Goal: Information Seeking & Learning: Stay updated

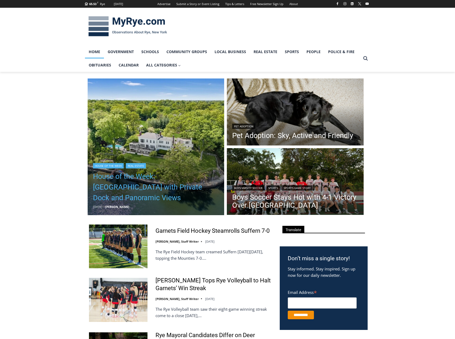
click at [146, 184] on link "House of the Week: [GEOGRAPHIC_DATA] with Private Dock and Panoramic Views" at bounding box center [156, 187] width 126 height 32
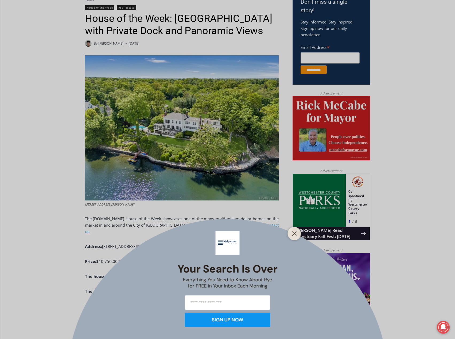
scroll to position [177, 0]
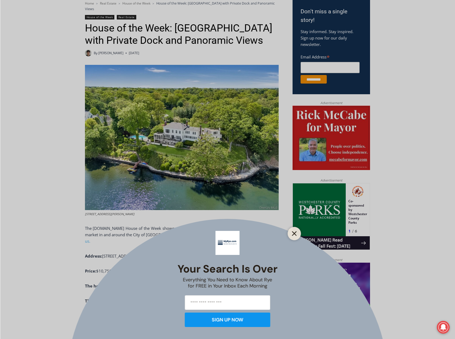
click at [294, 236] on button "Close" at bounding box center [294, 233] width 7 height 7
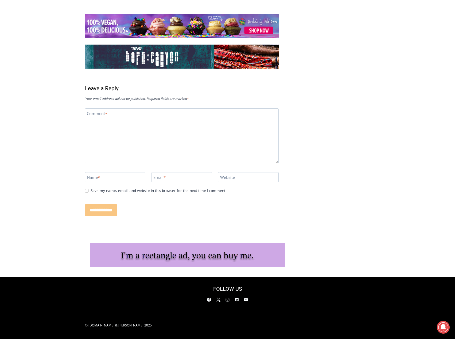
scroll to position [2524, 0]
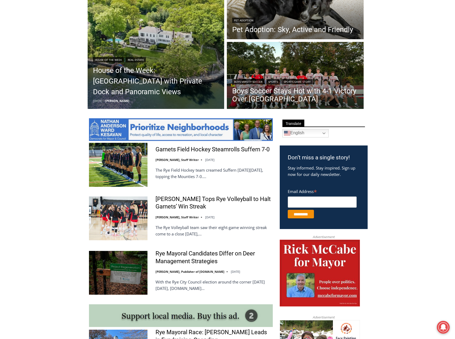
scroll to position [177, 0]
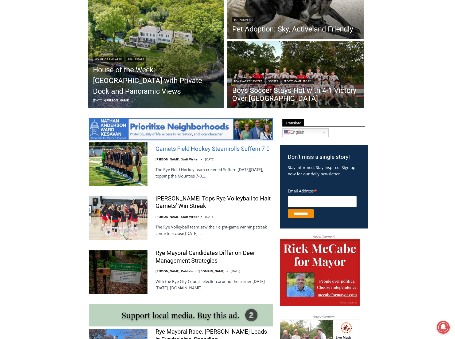
click at [230, 151] on link "Garnets Field Hockey Steamrolls Suffern 7-0" at bounding box center [212, 149] width 114 height 8
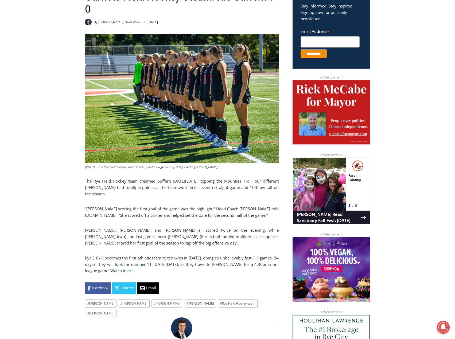
scroll to position [214, 0]
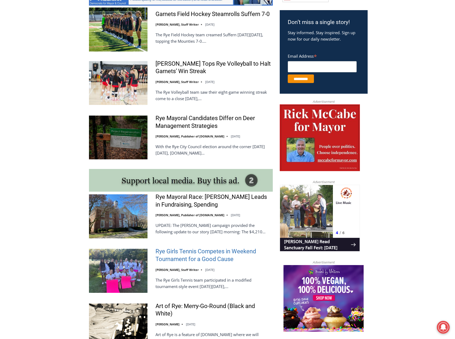
scroll to position [311, 0]
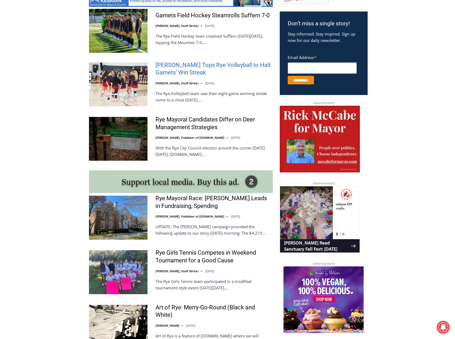
click at [166, 72] on link "[PERSON_NAME] Tops Rye Volleyball to Halt Garnets’ Win Streak" at bounding box center [213, 68] width 117 height 15
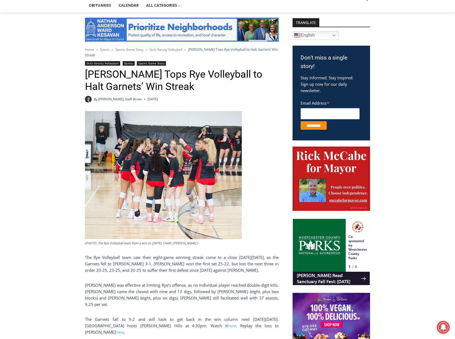
scroll to position [134, 0]
